Goal: Task Accomplishment & Management: Use online tool/utility

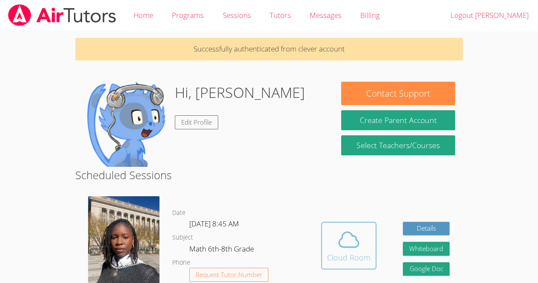
click at [332, 240] on span at bounding box center [348, 240] width 43 height 24
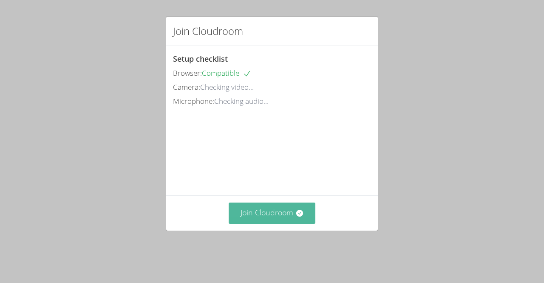
click at [262, 223] on button "Join Cloudroom" at bounding box center [272, 212] width 87 height 21
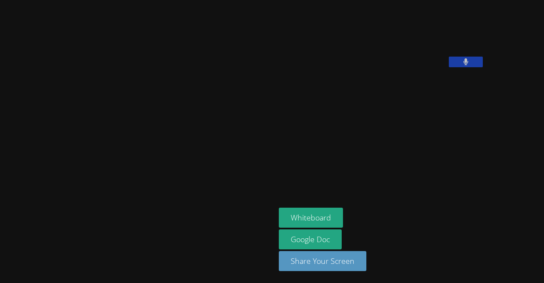
click at [4, 6] on div at bounding box center [137, 141] width 269 height 276
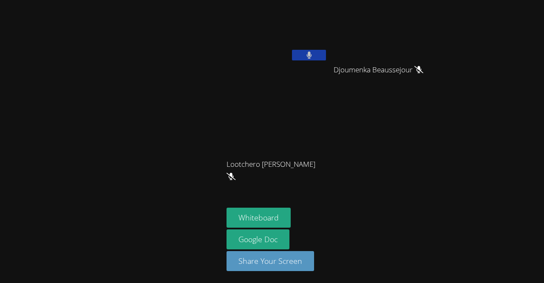
click at [315, 52] on button at bounding box center [309, 55] width 34 height 11
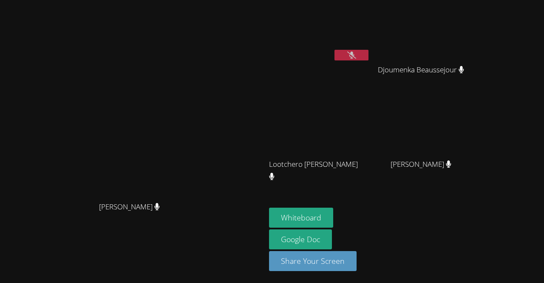
click at [369, 52] on button at bounding box center [352, 55] width 34 height 11
click at [332, 242] on link "Google Doc" at bounding box center [300, 239] width 63 height 20
click at [333, 210] on button "Whiteboard" at bounding box center [301, 218] width 64 height 20
click at [197, 131] on video at bounding box center [133, 124] width 128 height 146
click at [355, 51] on icon at bounding box center [352, 54] width 6 height 7
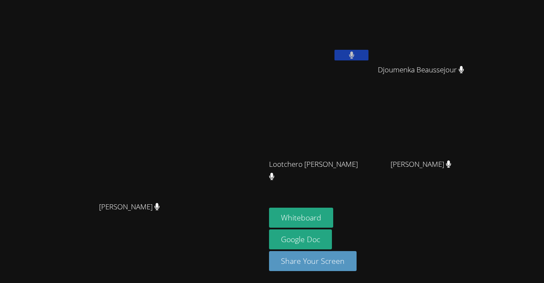
drag, startPoint x: 357, startPoint y: 118, endPoint x: 388, endPoint y: 52, distance: 72.3
click at [388, 52] on div "Peterley Constant Djoumenka Beaussejour Djoumenka Beaussejour Lootchero Rene Lo…" at bounding box center [372, 95] width 206 height 185
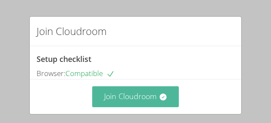
click at [168, 95] on button "Join Cloudroom" at bounding box center [135, 96] width 87 height 21
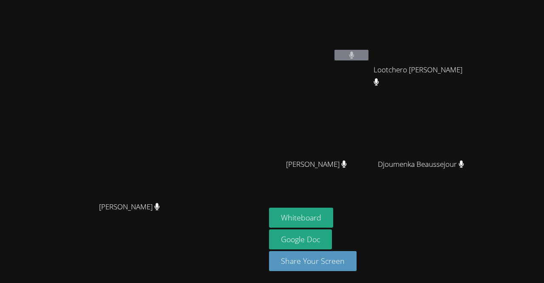
click at [370, 48] on video at bounding box center [319, 31] width 101 height 57
click at [355, 53] on icon at bounding box center [352, 54] width 6 height 7
click at [158, 210] on icon at bounding box center [157, 206] width 6 height 7
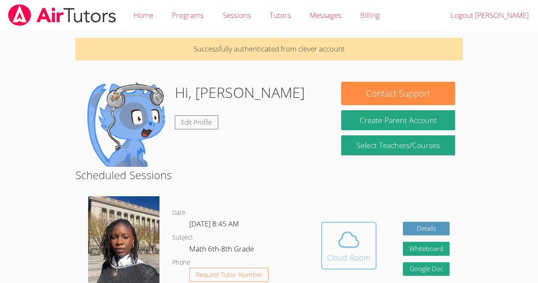
click at [339, 231] on icon at bounding box center [349, 240] width 24 height 24
click at [347, 243] on icon at bounding box center [349, 240] width 24 height 24
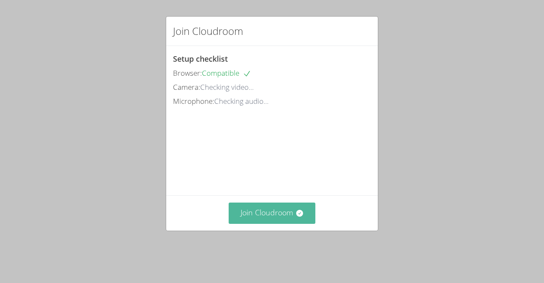
click at [273, 223] on button "Join Cloudroom" at bounding box center [272, 212] width 87 height 21
click at [280, 217] on button "Join Cloudroom" at bounding box center [272, 212] width 87 height 21
click at [296, 217] on icon at bounding box center [299, 213] width 7 height 7
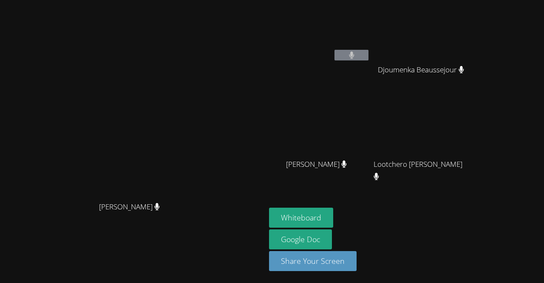
click at [262, 95] on div "Darine Odigé" at bounding box center [132, 124] width 259 height 146
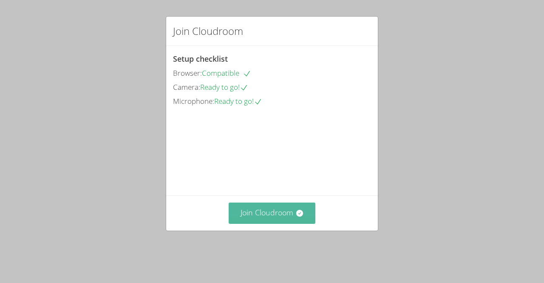
click at [276, 223] on button "Join Cloudroom" at bounding box center [272, 212] width 87 height 21
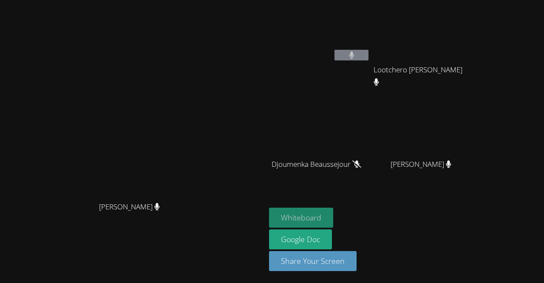
click at [333, 221] on button "Whiteboard" at bounding box center [301, 218] width 64 height 20
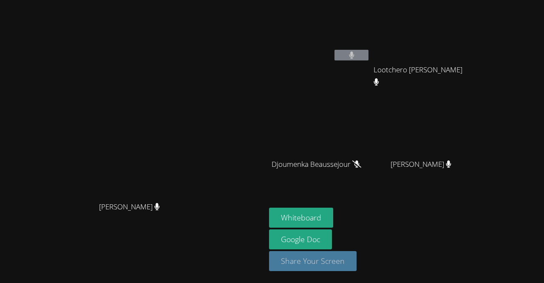
click at [333, 259] on button "Share Your Screen" at bounding box center [313, 261] width 88 height 20
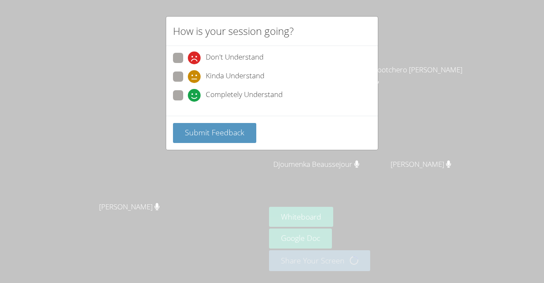
click at [188, 83] on span at bounding box center [188, 83] width 0 height 0
click at [188, 72] on input "Kinda Understand" at bounding box center [191, 74] width 7 height 7
radio input "true"
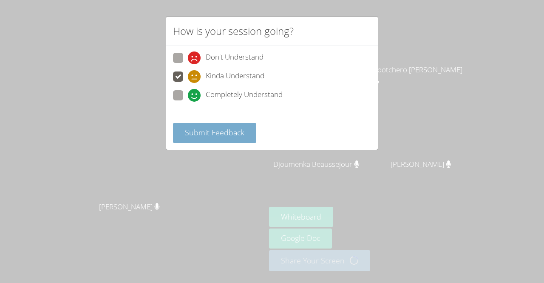
click at [228, 127] on span "Submit Feedback" at bounding box center [215, 132] width 60 height 10
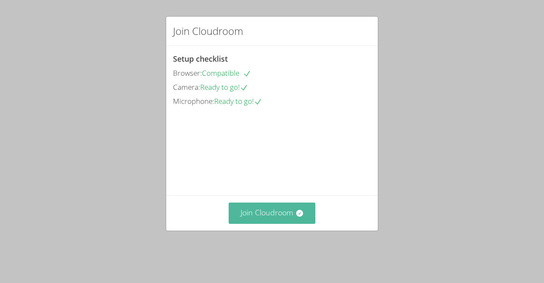
click at [260, 223] on button "Join Cloudroom" at bounding box center [272, 212] width 87 height 21
